Goal: Task Accomplishment & Management: Manage account settings

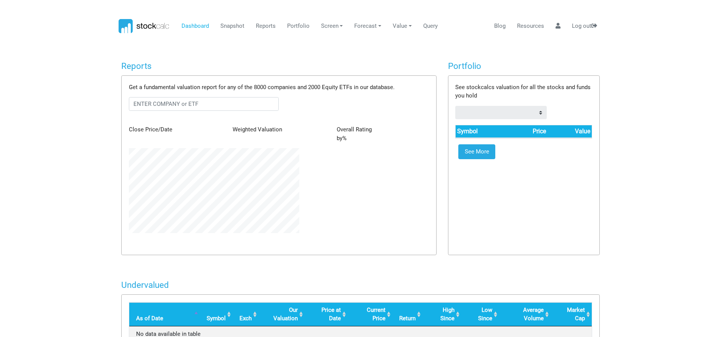
scroll to position [85, 181]
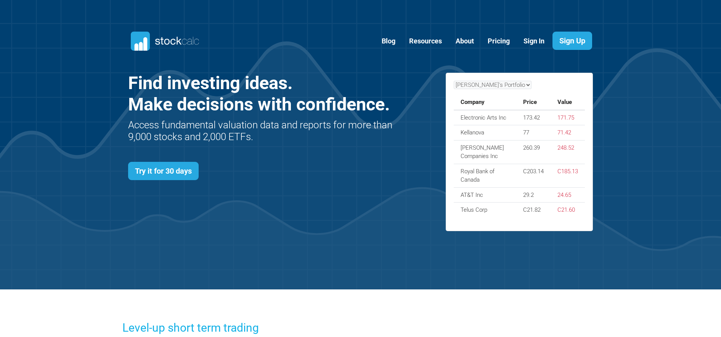
scroll to position [331, 488]
click at [539, 46] on link "Sign In" at bounding box center [534, 41] width 32 height 19
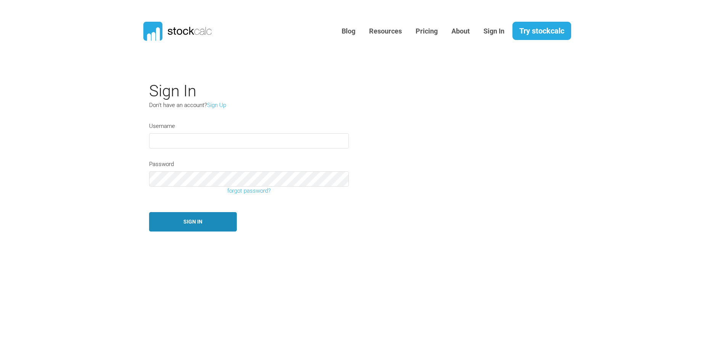
type input "[EMAIL_ADDRESS][DOMAIN_NAME]"
click at [197, 228] on button "Sign In" at bounding box center [193, 221] width 88 height 19
